Goal: Task Accomplishment & Management: Manage account settings

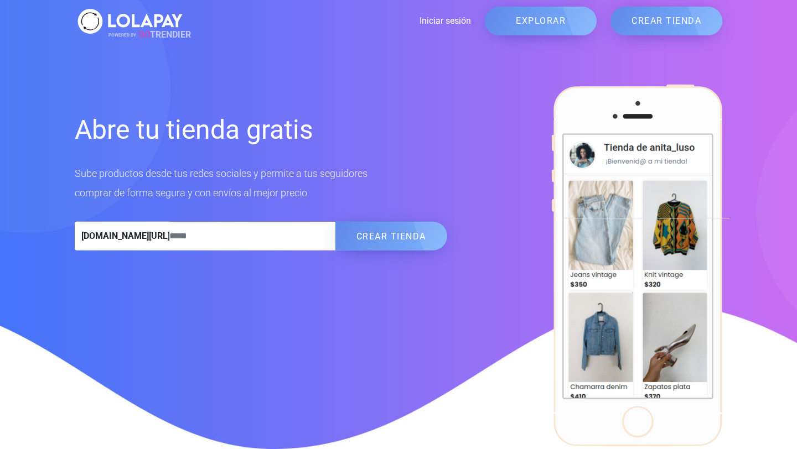
click at [448, 22] on link "Iniciar sesión" at bounding box center [328, 20] width 286 height 13
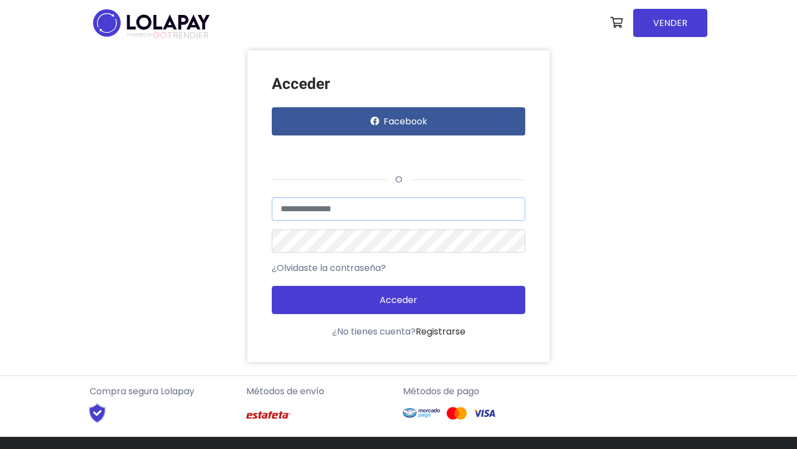
click at [411, 209] on input "text" at bounding box center [399, 209] width 254 height 23
type input "**********"
